Goal: Task Accomplishment & Management: Complete application form

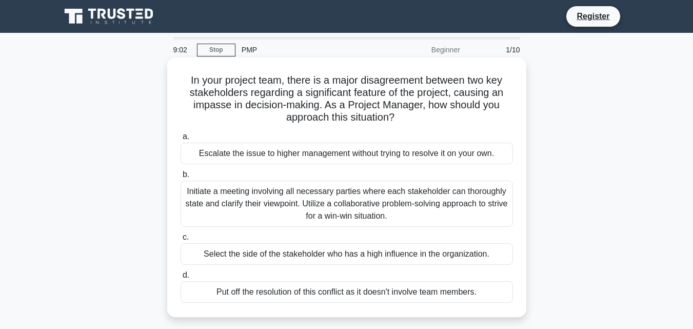
click at [205, 290] on div "Put off the resolution of this conflict as it doesn't involve team members." at bounding box center [346, 292] width 332 height 22
click at [180, 278] on input "d. Put off the resolution of this conflict as it doesn't involve team members." at bounding box center [180, 275] width 0 height 7
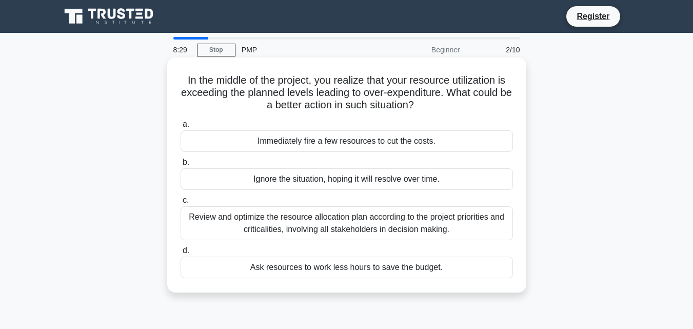
click at [280, 263] on div "Ask resources to work less hours to save the budget." at bounding box center [346, 267] width 332 height 22
click at [180, 254] on input "d. Ask resources to work less hours to save the budget." at bounding box center [180, 250] width 0 height 7
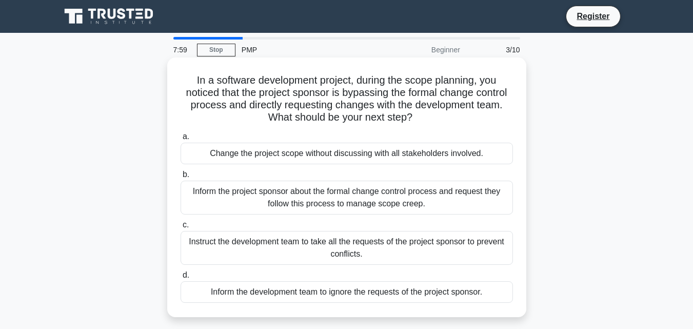
click at [282, 290] on div "Inform the development team to ignore the requests of the project sponsor." at bounding box center [346, 292] width 332 height 22
click at [180, 278] on input "d. Inform the development team to ignore the requests of the project sponsor." at bounding box center [180, 275] width 0 height 7
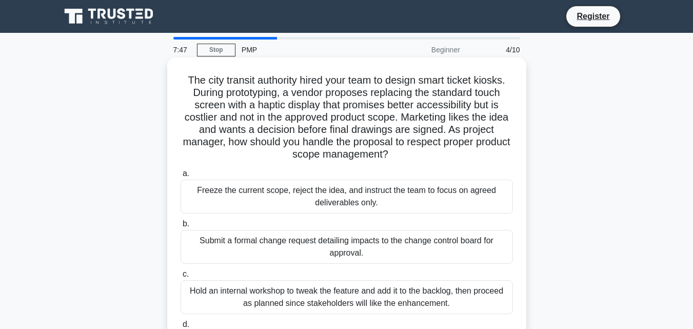
click at [286, 302] on div "Hold an internal workshop to tweak the feature and add it to the backlog, then …" at bounding box center [346, 297] width 332 height 34
click at [180, 277] on input "c. Hold an internal workshop to tweak the feature and add it to the backlog, th…" at bounding box center [180, 274] width 0 height 7
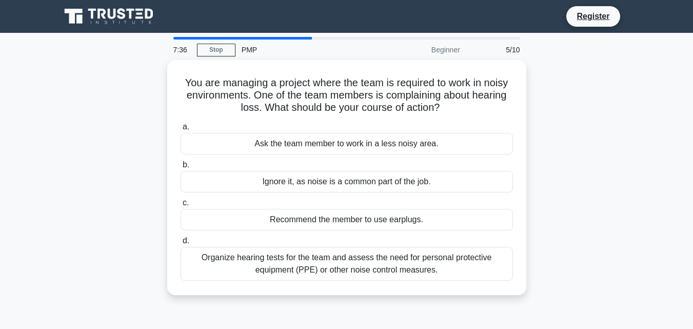
click at [507, 46] on div "5/10" at bounding box center [496, 49] width 60 height 21
click at [512, 53] on div "5/10" at bounding box center [496, 49] width 60 height 21
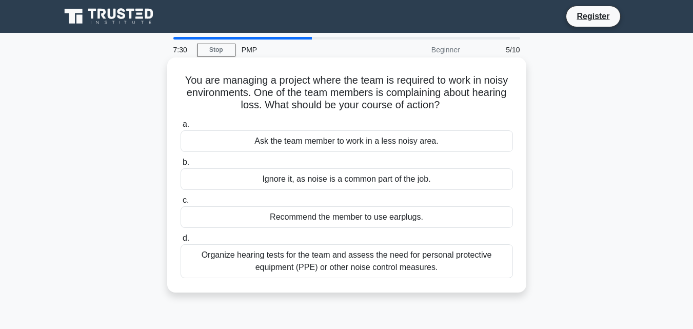
click at [380, 252] on div "Organize hearing tests for the team and assess the need for personal protective…" at bounding box center [346, 261] width 332 height 34
click at [180, 242] on input "d. Organize hearing tests for the team and assess the need for personal protect…" at bounding box center [180, 238] width 0 height 7
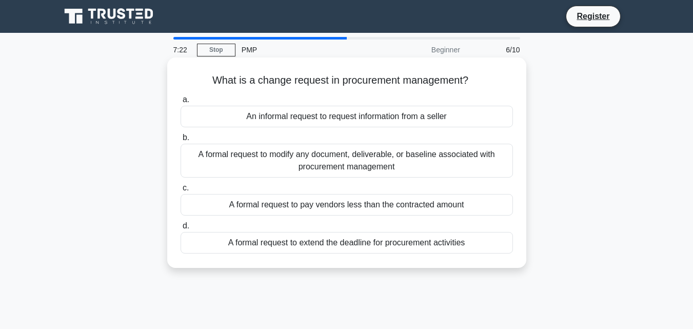
click at [410, 105] on label "a. An informal request to request information from a seller" at bounding box center [346, 110] width 332 height 34
click at [180, 103] on input "a. An informal request to request information from a seller" at bounding box center [180, 99] width 0 height 7
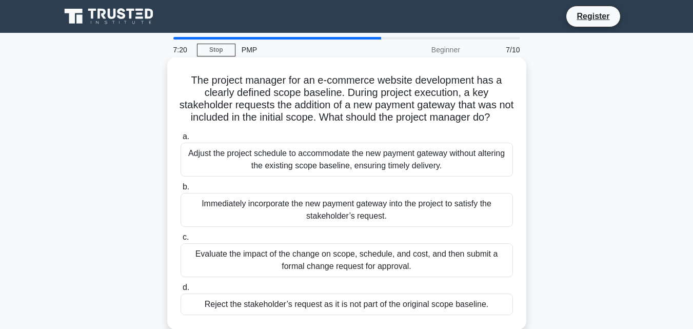
click at [365, 220] on div "Immediately incorporate the new payment gateway into the project to satisfy the…" at bounding box center [346, 210] width 332 height 34
click at [180, 190] on input "b. Immediately incorporate the new payment gateway into the project to satisfy …" at bounding box center [180, 187] width 0 height 7
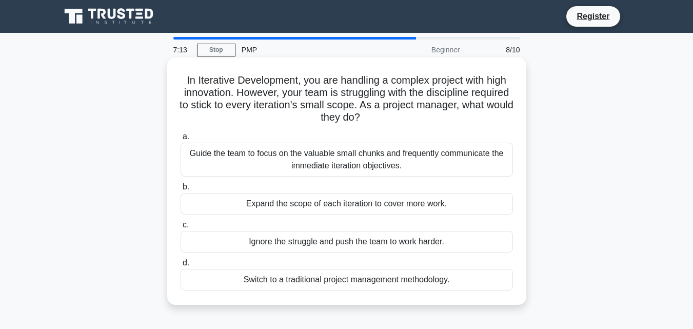
click at [358, 204] on div "Expand the scope of each iteration to cover more work." at bounding box center [346, 204] width 332 height 22
click at [180, 190] on input "b. Expand the scope of each iteration to cover more work." at bounding box center [180, 187] width 0 height 7
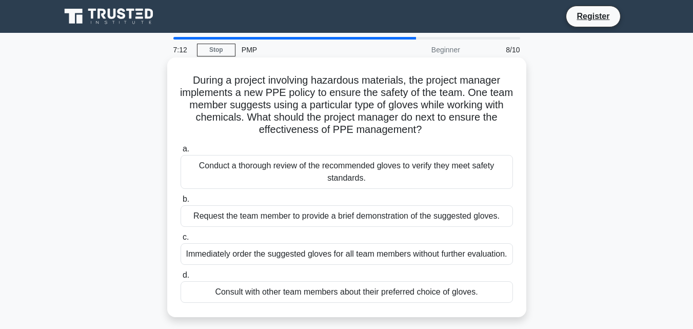
click at [358, 204] on label "b. Request the team member to provide a brief demonstration of the suggested gl…" at bounding box center [346, 210] width 332 height 34
click at [180, 203] on input "b. Request the team member to provide a brief demonstration of the suggested gl…" at bounding box center [180, 199] width 0 height 7
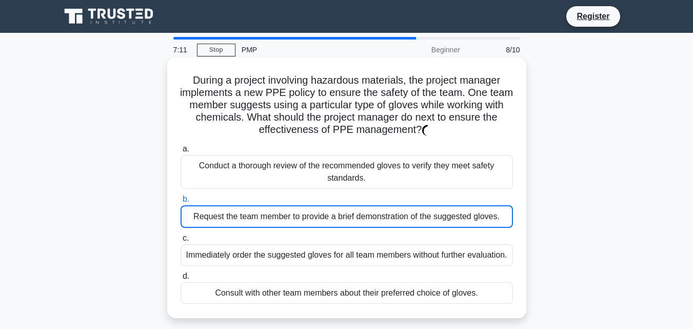
click at [358, 204] on label "b. Request the team member to provide a brief demonstration of the suggested gl…" at bounding box center [346, 210] width 332 height 35
click at [180, 203] on input "b. Request the team member to provide a brief demonstration of the suggested gl…" at bounding box center [180, 199] width 0 height 7
click at [358, 204] on label "b. Request the team member to provide a brief demonstration of the suggested gl…" at bounding box center [346, 210] width 332 height 35
click at [180, 203] on input "b. Request the team member to provide a brief demonstration of the suggested gl…" at bounding box center [180, 199] width 0 height 7
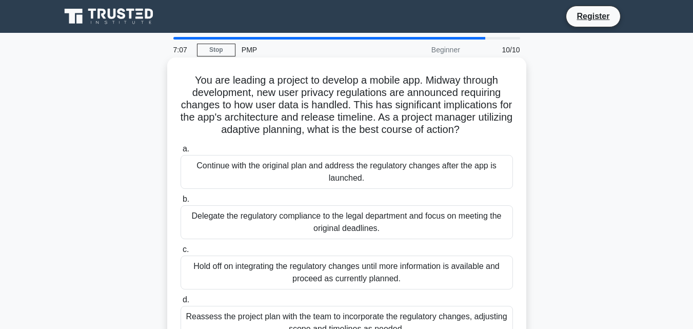
click at [348, 176] on div "Continue with the original plan and address the regulatory changes after the ap…" at bounding box center [346, 172] width 332 height 34
click at [180, 152] on input "a. Continue with the original plan and address the regulatory changes after the…" at bounding box center [180, 149] width 0 height 7
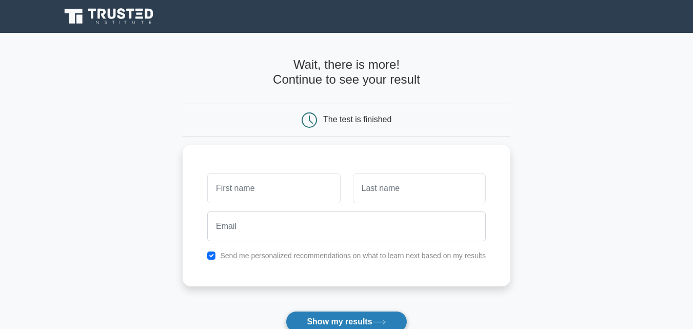
click at [327, 315] on button "Show my results" at bounding box center [346, 322] width 121 height 22
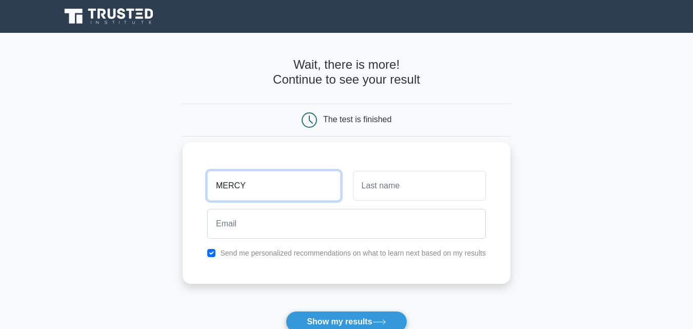
type input "MERCY"
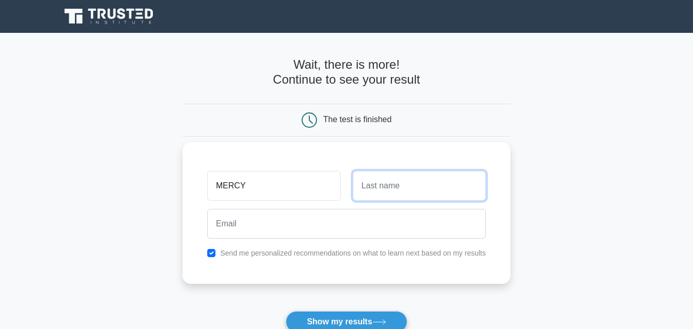
click at [364, 200] on input "text" at bounding box center [419, 186] width 133 height 30
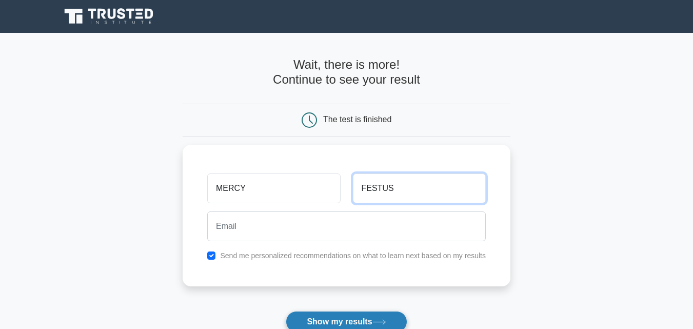
type input "FESTUS"
click at [342, 320] on button "Show my results" at bounding box center [346, 322] width 121 height 22
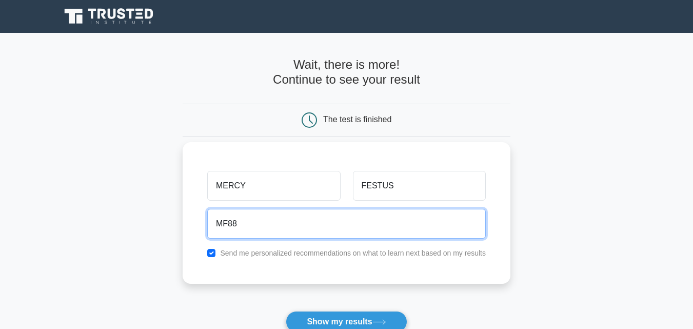
type input "MF88"
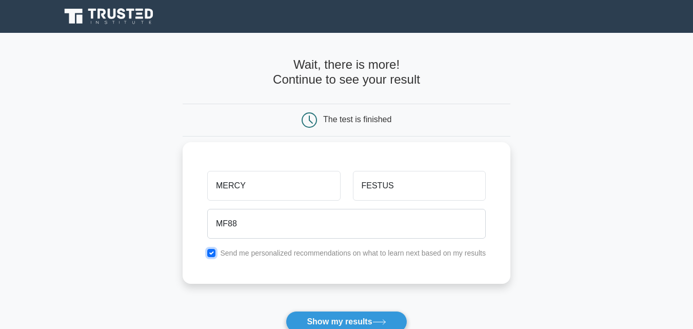
click at [211, 251] on input "checkbox" at bounding box center [211, 253] width 8 height 8
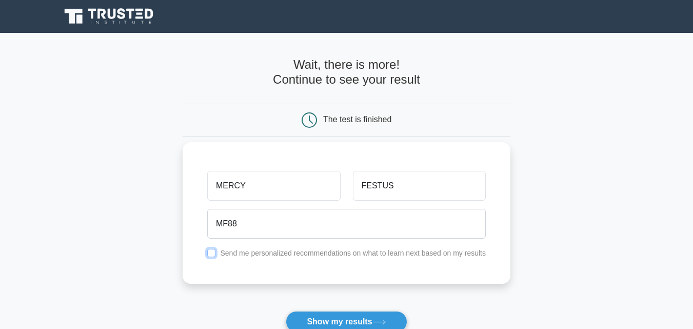
click at [211, 251] on input "checkbox" at bounding box center [211, 253] width 8 height 8
checkbox input "false"
drag, startPoint x: 208, startPoint y: 250, endPoint x: 308, endPoint y: 260, distance: 100.5
click at [308, 260] on div "MERCY FESTUS MF88 Send me personalized recommendations on what to learn next ba…" at bounding box center [347, 213] width 328 height 142
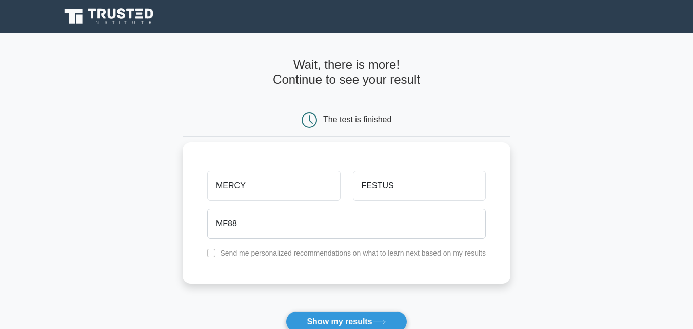
click at [308, 260] on div "MERCY FESTUS MF88 Send me personalized recommendations on what to learn next ba…" at bounding box center [347, 213] width 328 height 142
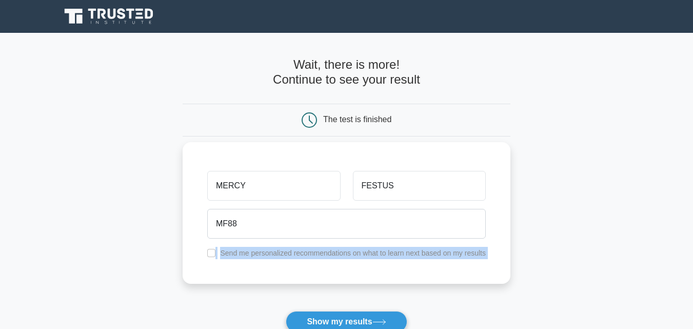
click at [207, 248] on div "Send me personalized recommendations on what to learn next based on my results" at bounding box center [346, 253] width 291 height 12
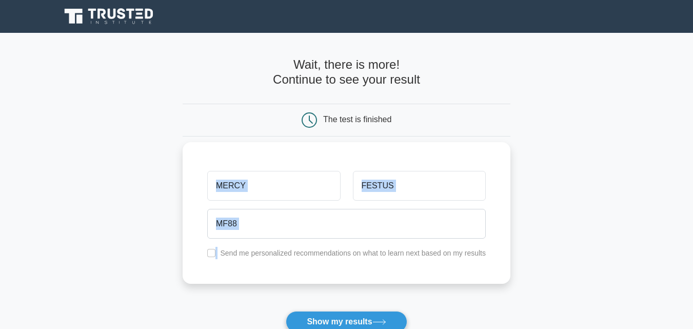
click at [207, 248] on div "Send me personalized recommendations on what to learn next based on my results" at bounding box center [346, 253] width 291 height 12
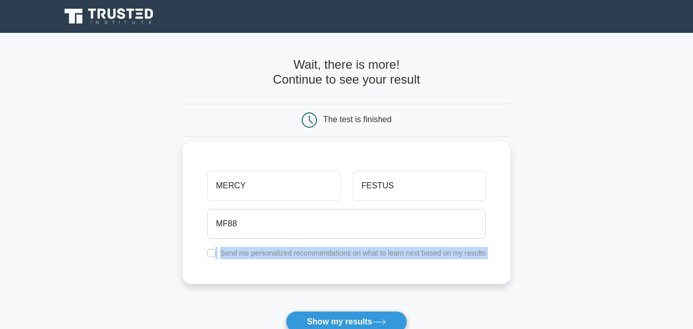
click at [207, 248] on div "Send me personalized recommendations on what to learn next based on my results" at bounding box center [346, 253] width 291 height 12
click at [207, 249] on div "Send me personalized recommendations on what to learn next based on my results" at bounding box center [346, 253] width 291 height 12
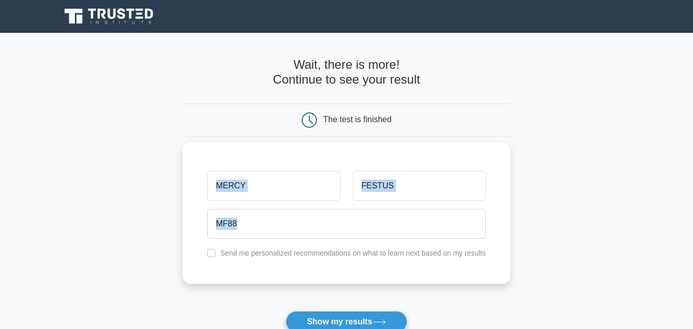
click at [207, 249] on div "Send me personalized recommendations on what to learn next based on my results" at bounding box center [346, 253] width 291 height 12
